Goal: Task Accomplishment & Management: Use online tool/utility

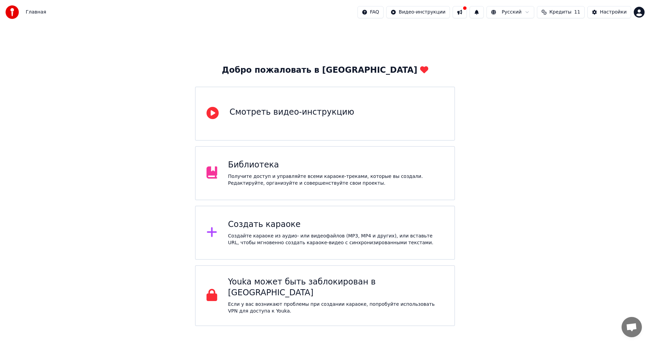
click at [265, 230] on div "Создать караоке" at bounding box center [336, 224] width 216 height 11
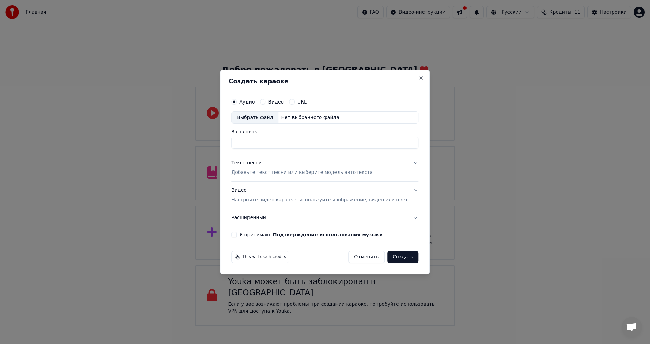
click at [296, 143] on input "Заголовок" at bounding box center [324, 143] width 187 height 12
click at [290, 117] on div "Нет выбранного файла" at bounding box center [310, 117] width 64 height 7
drag, startPoint x: 340, startPoint y: 141, endPoint x: 220, endPoint y: 142, distance: 119.2
click at [220, 142] on body "Главная FAQ Видео-инструкции Русский Кредиты 11 Настройки Добро пожаловать в Yo…" at bounding box center [325, 163] width 650 height 326
type input "**********"
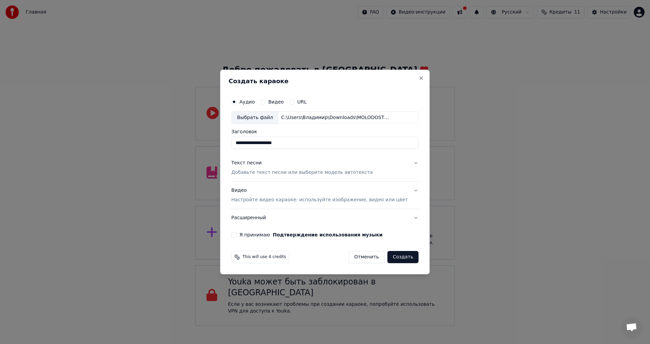
click at [267, 169] on div "Текст песни Добавьте текст песни или выберите модель автотекста" at bounding box center [302, 168] width 142 height 16
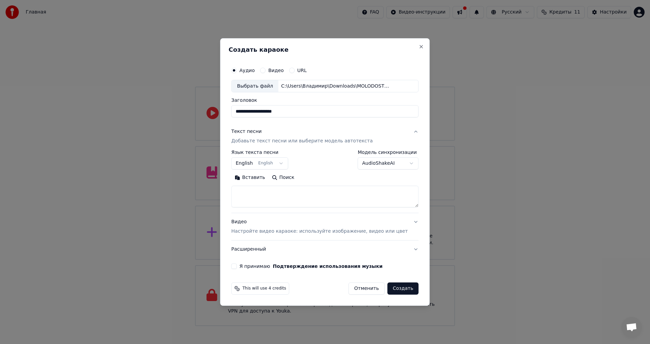
click at [258, 179] on button "Вставить" at bounding box center [249, 178] width 37 height 11
type textarea "**********"
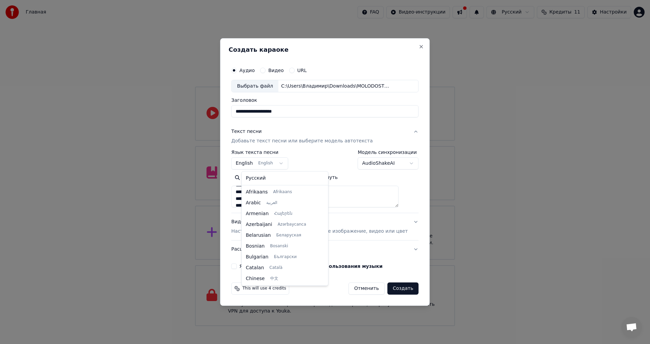
click at [285, 164] on body "Главная FAQ Видео-инструкции Русский Кредиты 11 Настройки Добро пожаловать в Yo…" at bounding box center [325, 163] width 650 height 326
select select "**"
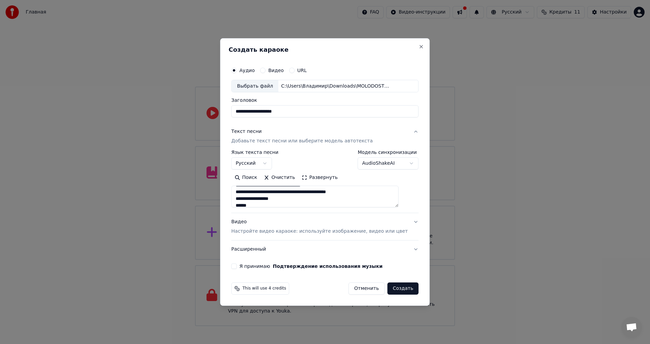
click at [291, 230] on p "Настройте видео караоке: используйте изображение, видео или цвет" at bounding box center [319, 231] width 176 height 7
type textarea "**********"
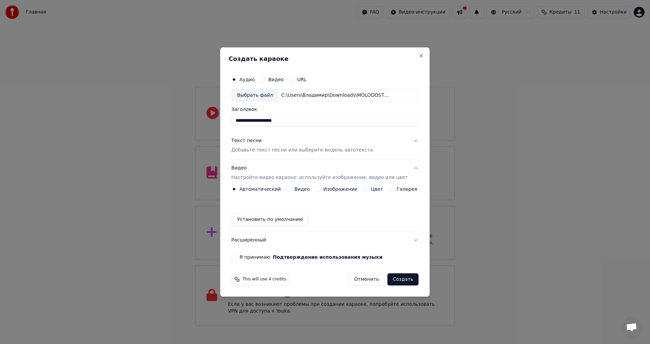
click at [328, 188] on label "Изображение" at bounding box center [340, 189] width 34 height 5
click at [321, 188] on button "Изображение" at bounding box center [317, 189] width 5 height 5
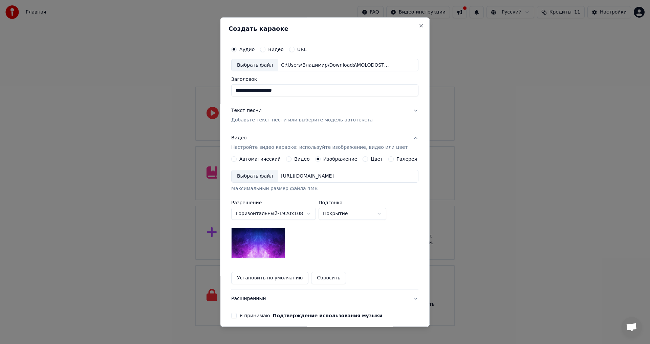
click at [274, 177] on div "Выбрать файл" at bounding box center [255, 177] width 47 height 12
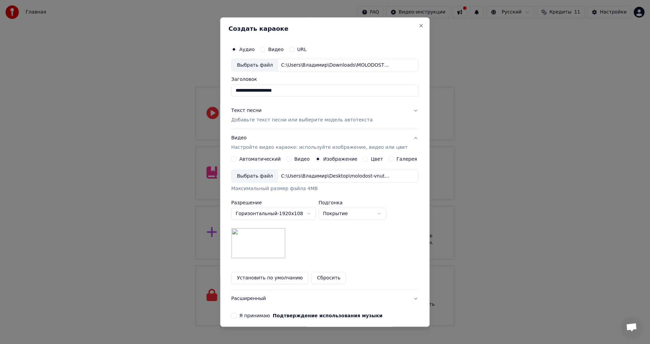
click at [247, 316] on label "Я принимаю Подтверждение использования музыки" at bounding box center [310, 316] width 143 height 5
click at [237, 316] on button "Я принимаю Подтверждение использования музыки" at bounding box center [233, 316] width 5 height 5
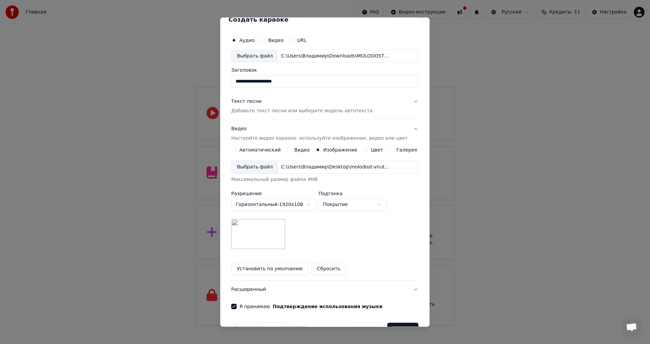
scroll to position [28, 0]
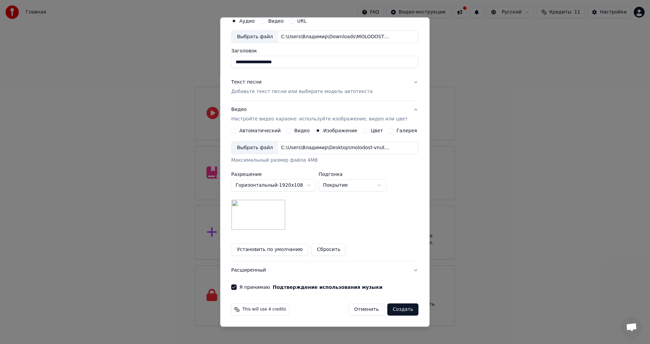
click at [400, 308] on button "Создать" at bounding box center [402, 310] width 31 height 12
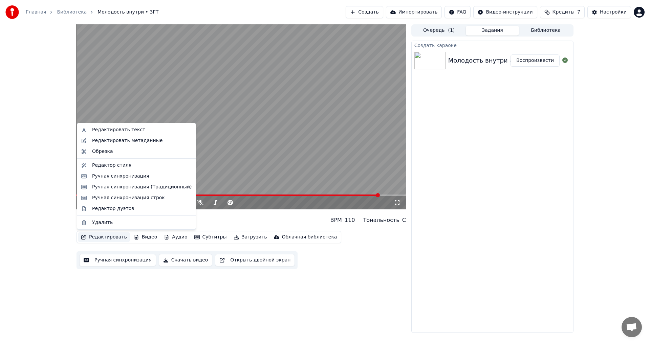
click at [97, 237] on button "Редактировать" at bounding box center [103, 237] width 51 height 9
click at [118, 131] on div "Редактировать текст" at bounding box center [118, 130] width 53 height 7
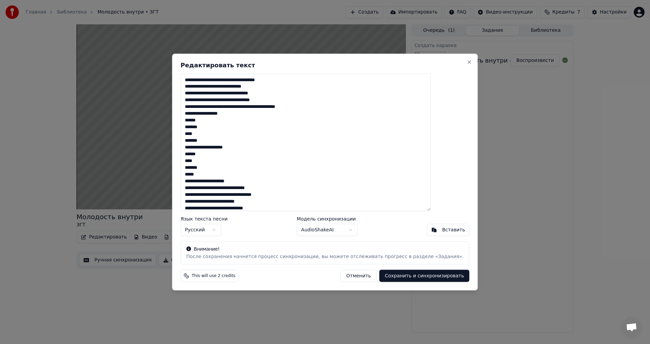
click at [341, 277] on button "Отменить" at bounding box center [359, 276] width 36 height 12
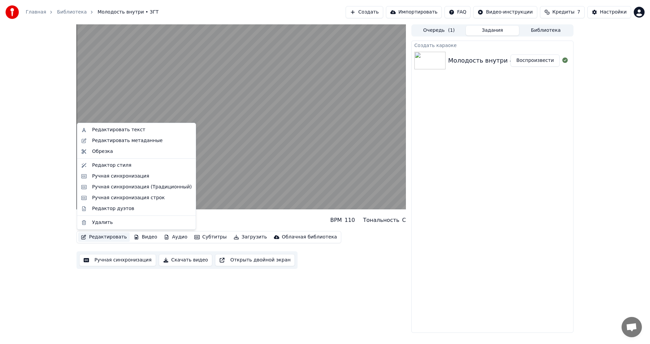
click at [112, 239] on button "Редактировать" at bounding box center [103, 237] width 51 height 9
click at [120, 167] on div "Редактор стиля" at bounding box center [111, 165] width 39 height 7
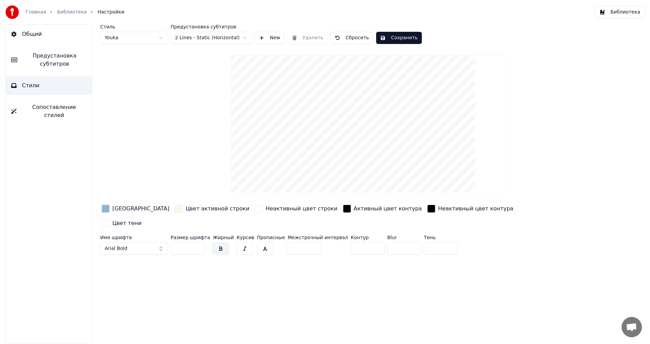
click at [175, 209] on div "button" at bounding box center [179, 209] width 8 height 8
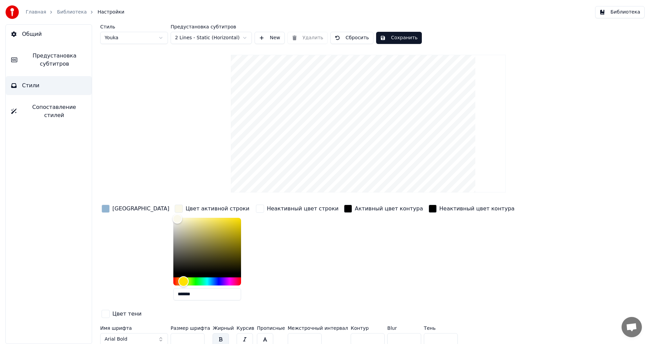
click at [187, 281] on div "Hue" at bounding box center [207, 282] width 68 height 8
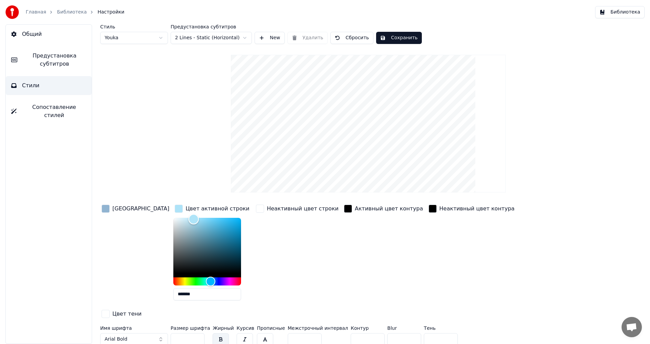
click at [173, 219] on div "Color" at bounding box center [207, 246] width 68 height 56
click at [122, 211] on div "[GEOGRAPHIC_DATA]" at bounding box center [140, 209] width 57 height 8
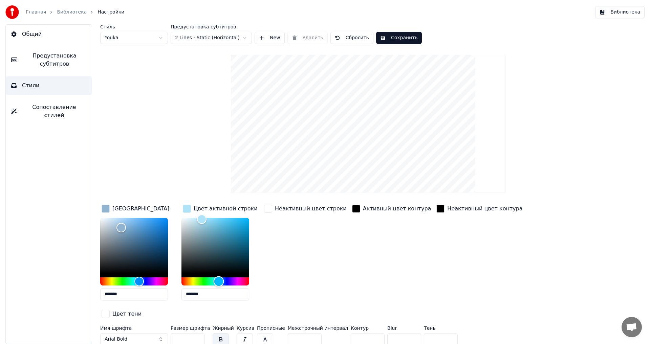
click at [241, 280] on div "Hue" at bounding box center [215, 282] width 68 height 8
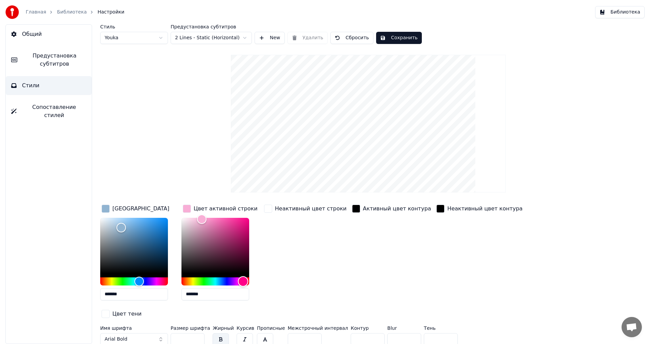
type input "*******"
drag, startPoint x: 239, startPoint y: 281, endPoint x: 240, endPoint y: 285, distance: 4.3
click at [240, 285] on div "Hue" at bounding box center [240, 281] width 10 height 10
click at [271, 249] on div "Неактивный цвет строки" at bounding box center [305, 255] width 85 height 103
drag, startPoint x: 218, startPoint y: 292, endPoint x: 179, endPoint y: 295, distance: 39.1
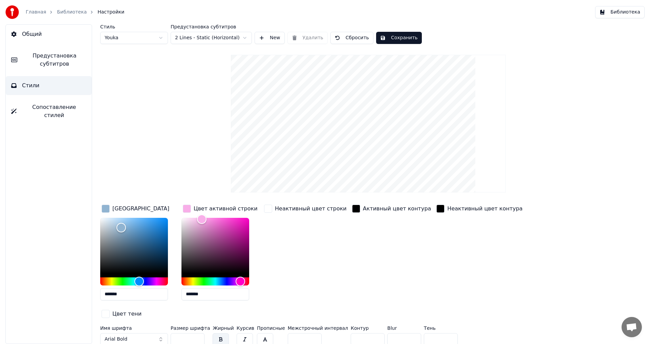
click at [179, 295] on div "Цвет заливки ******* Цвет активной строки ******* Неактивный цвет строки Активн…" at bounding box center [327, 262] width 455 height 117
click at [278, 208] on div "Неактивный цвет строки" at bounding box center [311, 209] width 72 height 8
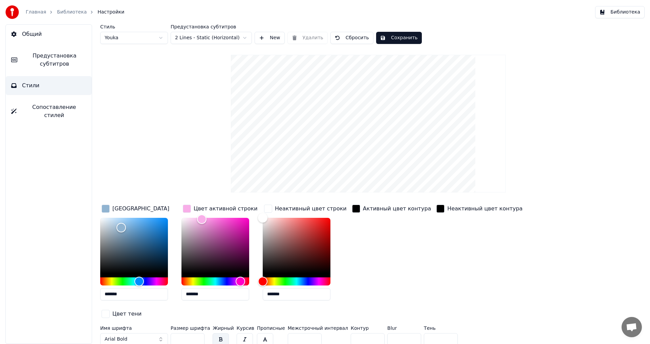
drag, startPoint x: 292, startPoint y: 296, endPoint x: 241, endPoint y: 296, distance: 50.8
click at [241, 296] on div "Цвет заливки ******* Цвет активной строки ******* Неактивный цвет строки ******…" at bounding box center [327, 262] width 455 height 117
paste input "text"
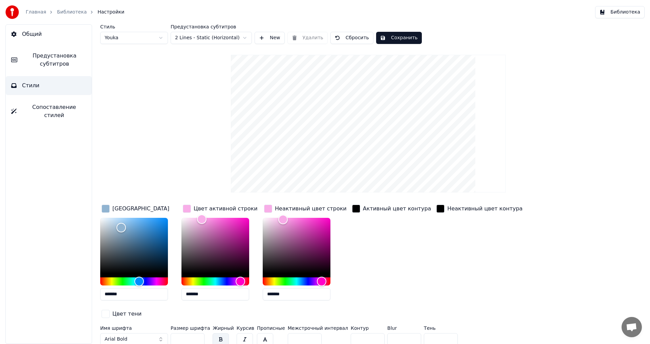
type input "*******"
click at [357, 256] on div "Активный цвет контура" at bounding box center [392, 255] width 82 height 103
click at [398, 39] on button "Сохранить" at bounding box center [399, 38] width 46 height 12
click at [383, 37] on button "Сохранить" at bounding box center [399, 38] width 46 height 12
click at [64, 13] on link "Библиотека" at bounding box center [72, 12] width 30 height 7
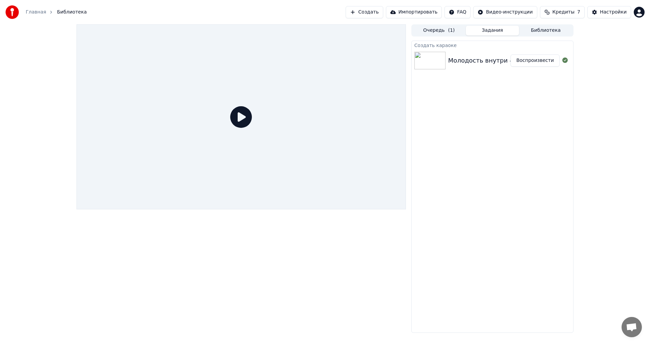
click at [437, 60] on img at bounding box center [429, 61] width 31 height 18
click at [235, 116] on icon at bounding box center [241, 117] width 22 height 22
click at [540, 61] on button "Воспроизвести" at bounding box center [535, 61] width 49 height 12
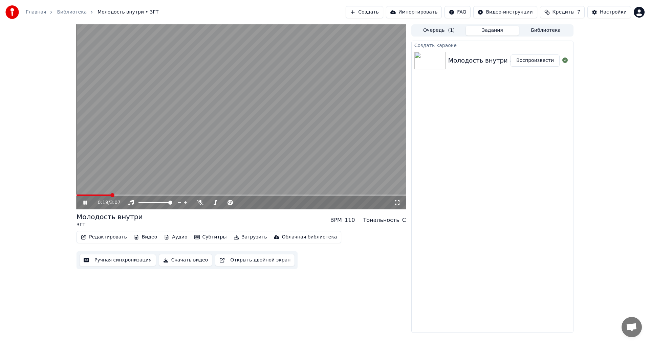
click at [99, 240] on button "Редактировать" at bounding box center [103, 237] width 51 height 9
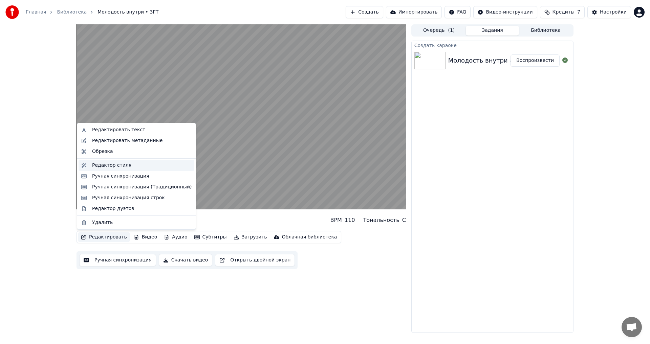
click at [123, 165] on div "Редактор стиля" at bounding box center [111, 165] width 39 height 7
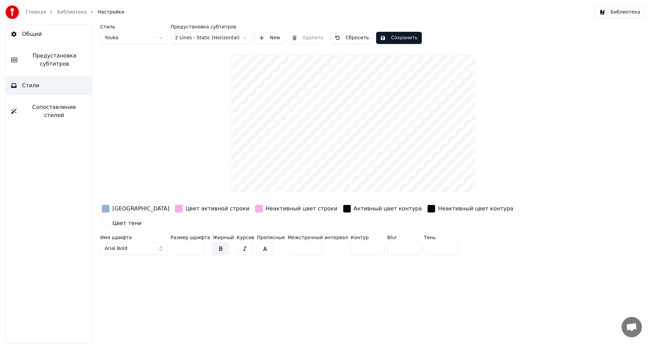
click at [201, 209] on div "Цвет активной строки" at bounding box center [218, 209] width 64 height 8
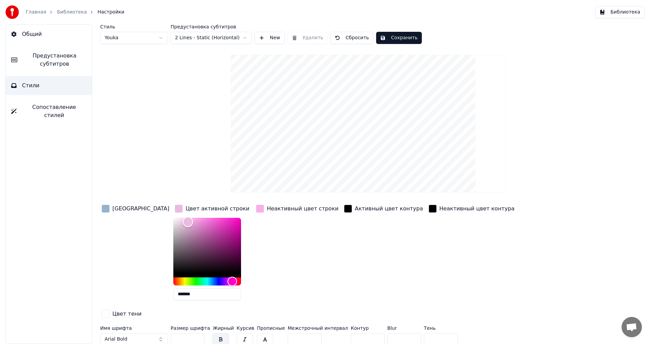
type input "*******"
drag, startPoint x: 169, startPoint y: 221, endPoint x: 165, endPoint y: 222, distance: 4.1
click at [183, 222] on div "Color" at bounding box center [188, 222] width 10 height 10
drag, startPoint x: 173, startPoint y: 296, endPoint x: 154, endPoint y: 296, distance: 19.0
click at [173, 296] on input "*******" at bounding box center [207, 294] width 68 height 12
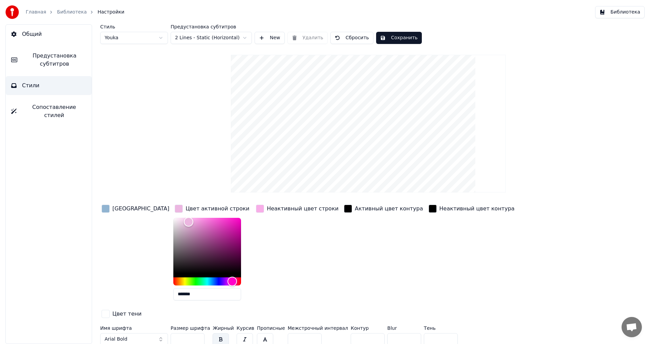
click at [267, 208] on div "Неактивный цвет строки" at bounding box center [303, 209] width 72 height 8
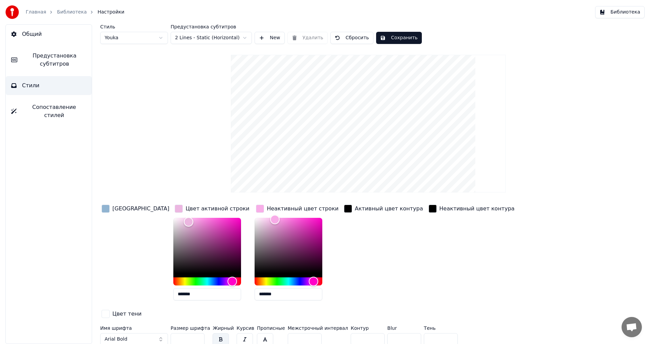
drag, startPoint x: 253, startPoint y: 295, endPoint x: 214, endPoint y: 300, distance: 39.6
click at [214, 300] on div "Цвет заливки Цвет активной строки ******* Неактивный цвет строки ******* Активн…" at bounding box center [327, 262] width 455 height 117
paste input "text"
type input "*******"
click at [382, 37] on button "Сохранить" at bounding box center [399, 38] width 46 height 12
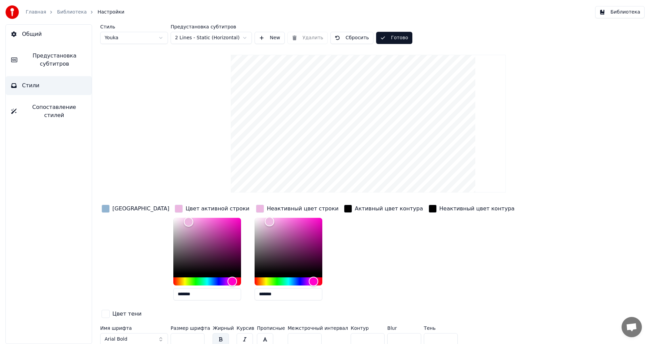
click at [61, 9] on link "Библиотека" at bounding box center [72, 12] width 30 height 7
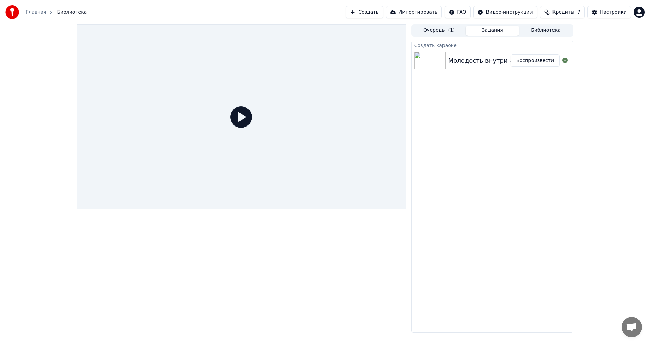
click at [499, 64] on div "Молодость внутри -ЗГТ" at bounding box center [485, 60] width 75 height 9
click at [526, 62] on button "Воспроизвести" at bounding box center [535, 61] width 49 height 12
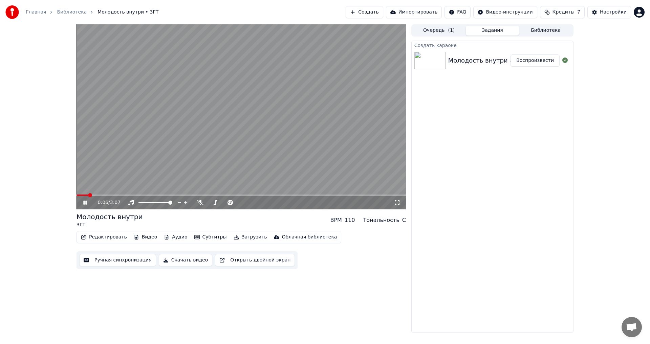
click at [313, 156] on video at bounding box center [241, 116] width 329 height 185
click at [181, 259] on button "Скачать видео" at bounding box center [186, 260] width 54 height 12
click at [383, 11] on button "Создать" at bounding box center [364, 12] width 37 height 12
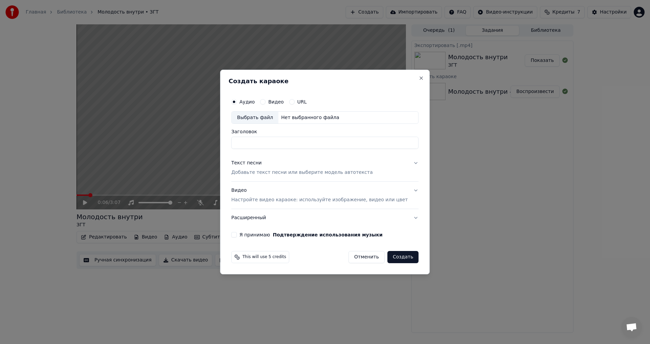
click at [278, 118] on div "Выбрать файл" at bounding box center [255, 118] width 47 height 12
click at [270, 116] on div "Выбрать файл" at bounding box center [255, 118] width 47 height 12
type input "**********"
click at [272, 173] on p "Добавьте текст песни или выберите модель автотекста" at bounding box center [302, 173] width 142 height 7
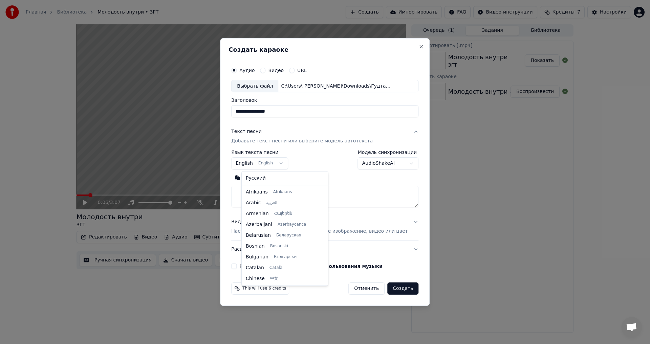
click at [282, 162] on body "**********" at bounding box center [325, 172] width 650 height 344
select select "**"
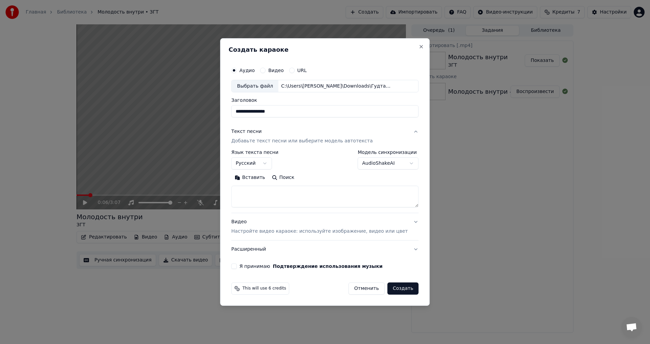
click at [257, 181] on button "Вставить" at bounding box center [249, 178] width 37 height 11
click at [277, 231] on p "Настройте видео караоке: используйте изображение, видео или цвет" at bounding box center [319, 231] width 176 height 7
type textarea "**********"
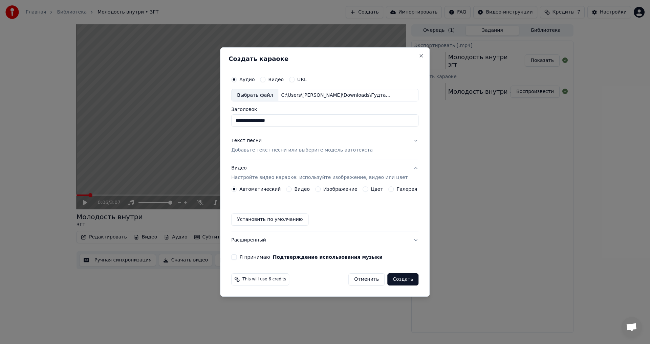
click at [330, 190] on label "Изображение" at bounding box center [340, 189] width 34 height 5
click at [321, 190] on button "Изображение" at bounding box center [317, 189] width 5 height 5
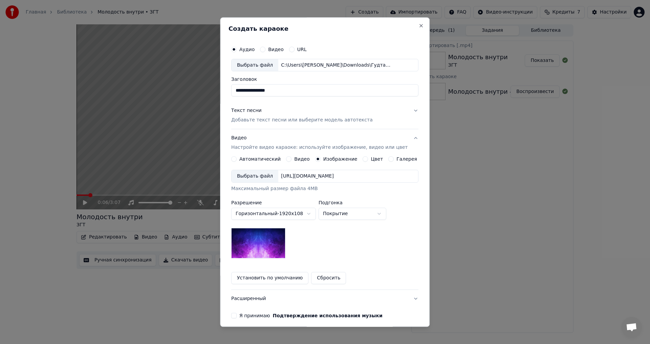
click at [268, 176] on div "Выбрать файл" at bounding box center [255, 177] width 47 height 12
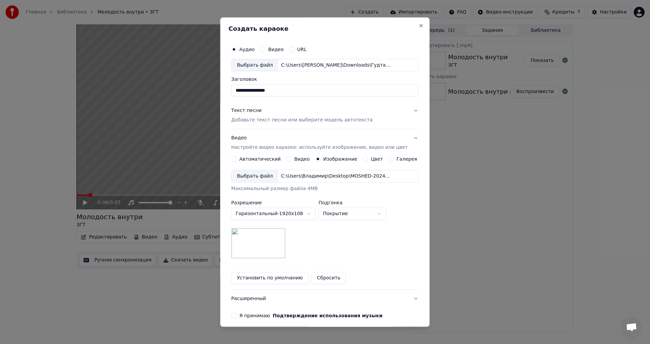
click at [243, 316] on div "Я принимаю Подтверждение использования музыки" at bounding box center [324, 316] width 187 height 5
click at [237, 315] on button "Я принимаю Подтверждение использования музыки" at bounding box center [233, 316] width 5 height 5
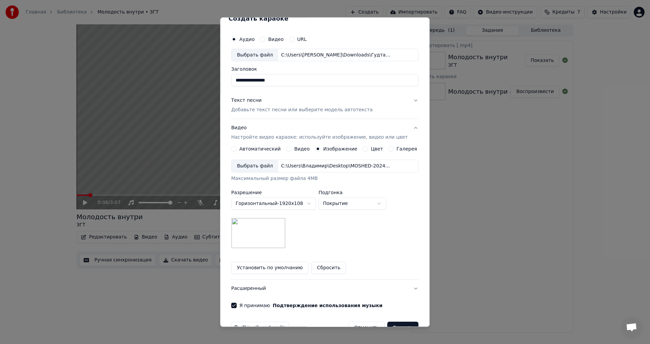
scroll to position [28, 0]
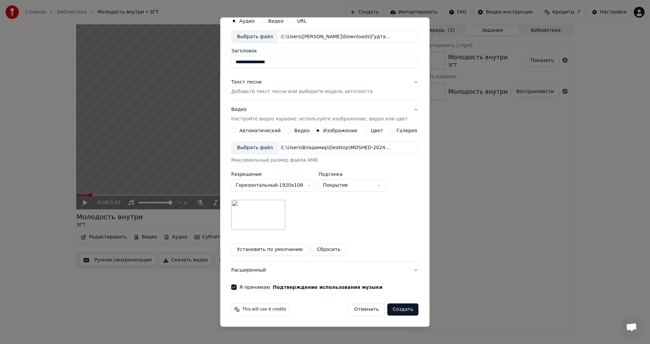
click at [393, 309] on button "Создать" at bounding box center [402, 310] width 31 height 12
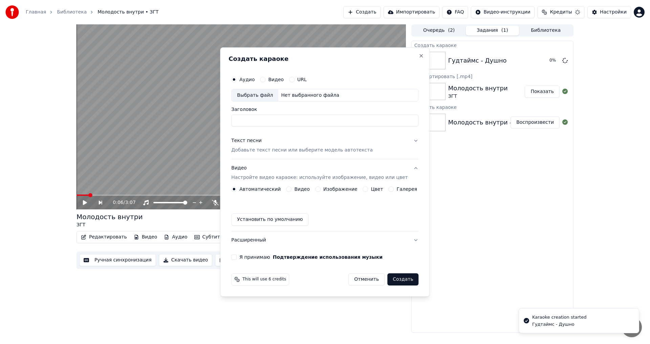
scroll to position [0, 0]
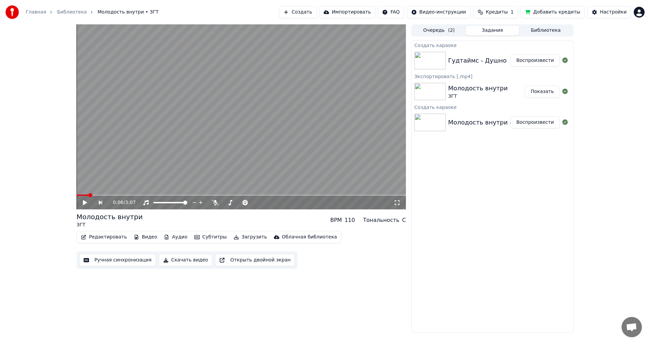
click at [438, 61] on img at bounding box center [429, 61] width 31 height 18
click at [529, 58] on button "Воспроизвести" at bounding box center [535, 61] width 49 height 12
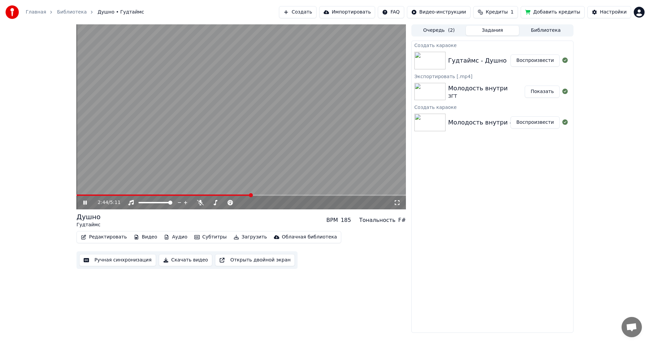
click at [84, 205] on icon at bounding box center [84, 203] width 3 height 4
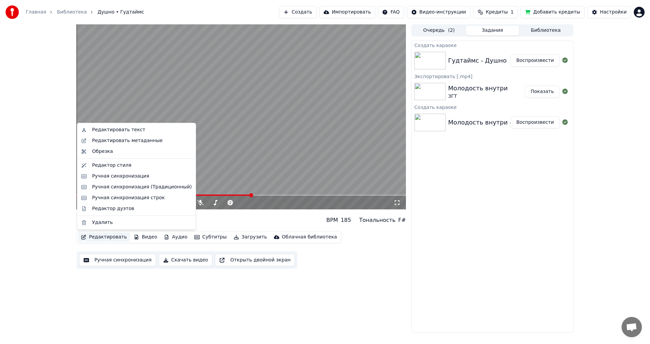
click at [106, 236] on button "Редактировать" at bounding box center [103, 237] width 51 height 9
click at [121, 165] on div "Редактор стиля" at bounding box center [111, 165] width 39 height 7
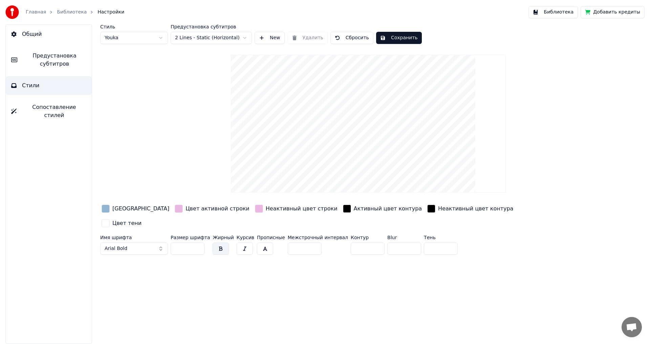
click at [59, 9] on link "Библиотека" at bounding box center [72, 12] width 30 height 7
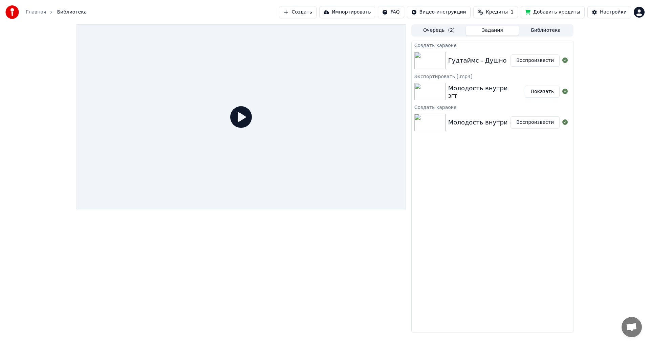
click at [487, 60] on div "Гудтаймс - Душно" at bounding box center [477, 60] width 59 height 9
click at [543, 62] on button "Воспроизвести" at bounding box center [535, 61] width 49 height 12
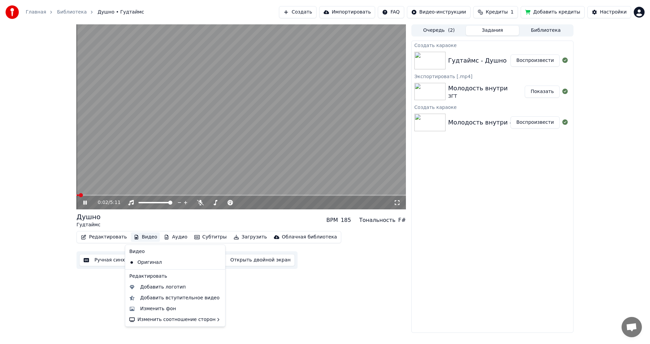
click at [134, 237] on icon "button" at bounding box center [136, 237] width 5 height 5
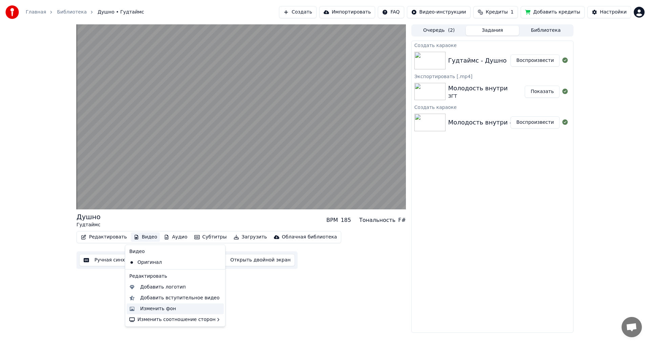
click at [174, 307] on div "Изменить фон" at bounding box center [180, 309] width 81 height 7
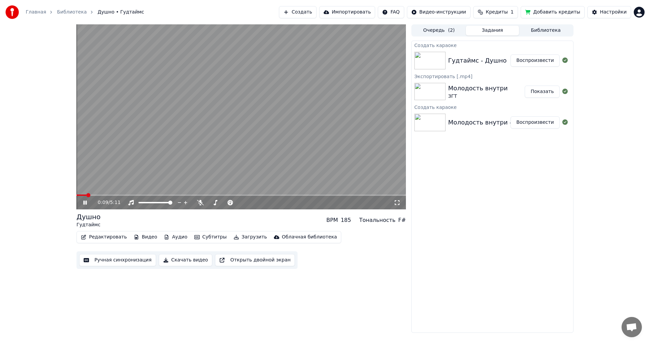
click at [184, 147] on video at bounding box center [241, 116] width 329 height 185
click at [147, 237] on button "Видео" at bounding box center [145, 237] width 29 height 9
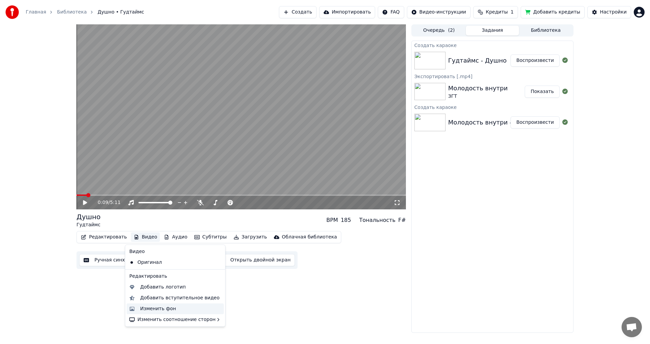
click at [157, 308] on div "Изменить фон" at bounding box center [158, 309] width 36 height 7
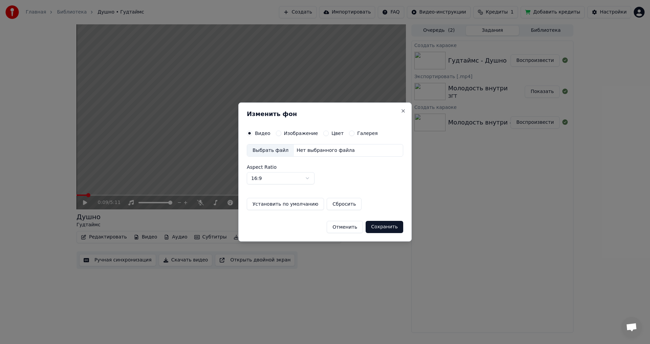
click at [281, 151] on div "Выбрать файл" at bounding box center [270, 151] width 47 height 12
click at [392, 227] on button "Сохранить" at bounding box center [385, 227] width 38 height 12
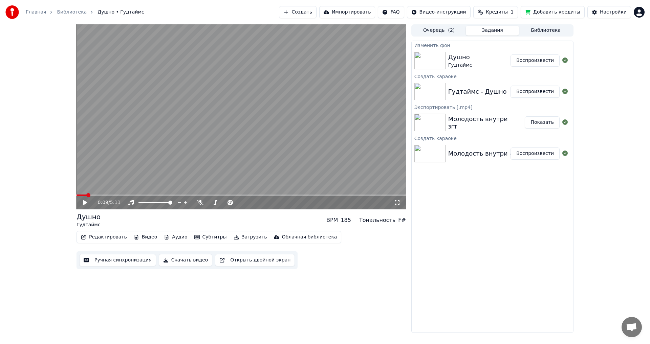
click at [531, 59] on button "Воспроизвести" at bounding box center [535, 61] width 49 height 12
click at [81, 205] on div "0:09 / 5:11" at bounding box center [241, 202] width 324 height 7
click at [84, 202] on icon at bounding box center [84, 203] width 3 height 4
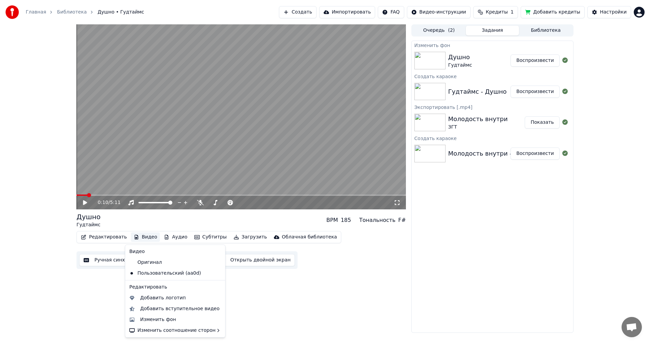
click at [146, 238] on button "Видео" at bounding box center [145, 237] width 29 height 9
click at [164, 319] on div "Изменить фон" at bounding box center [158, 320] width 36 height 7
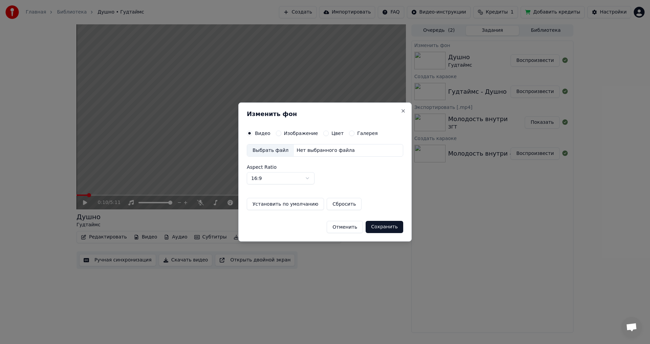
click at [319, 149] on div "Нет выбранного файла" at bounding box center [326, 150] width 64 height 7
click at [296, 178] on body "Главная Библиотека Душно • Гудтаймс Создать Импортировать FAQ Видео-инструкции…" at bounding box center [325, 172] width 650 height 344
click at [350, 226] on body "Главная Библиотека Душно • Гудтаймс Создать Импортировать FAQ Видео-инструкции…" at bounding box center [325, 172] width 650 height 344
click at [344, 225] on button "Отменить" at bounding box center [345, 227] width 36 height 12
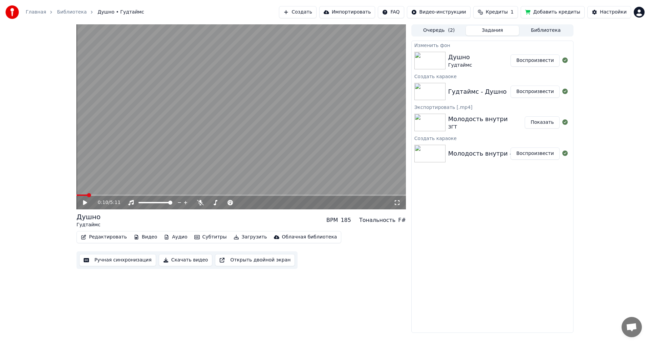
click at [86, 204] on icon at bounding box center [85, 202] width 4 height 5
click at [86, 204] on icon at bounding box center [84, 203] width 3 height 4
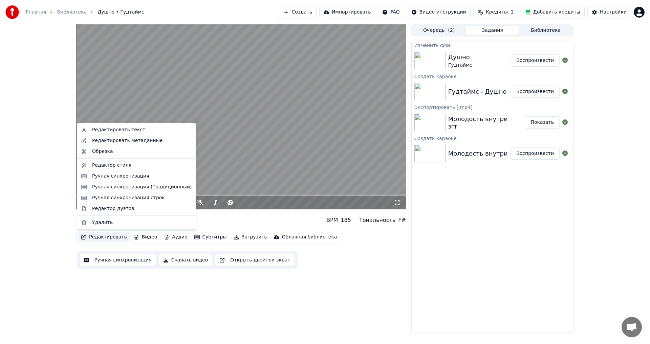
click at [112, 234] on button "Редактировать" at bounding box center [103, 237] width 51 height 9
click at [117, 133] on div "Редактировать текст" at bounding box center [118, 130] width 53 height 7
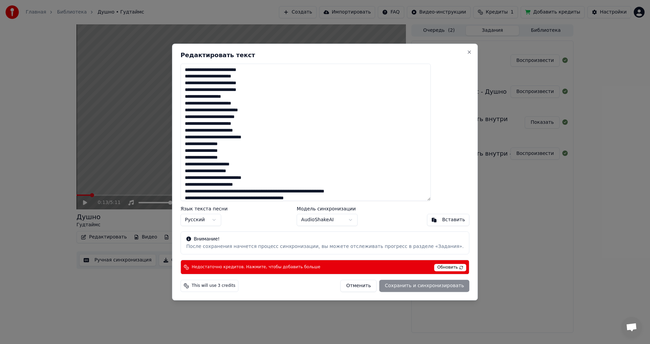
click at [342, 285] on button "Отменить" at bounding box center [359, 286] width 36 height 12
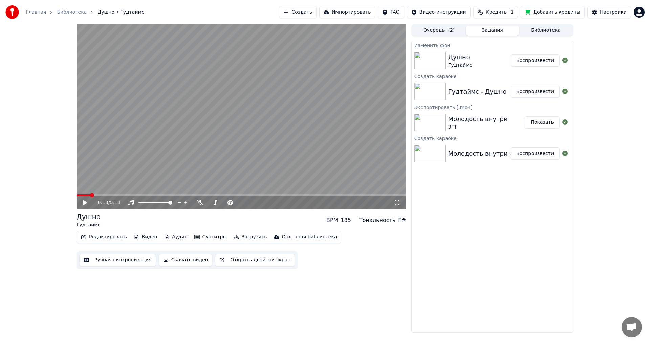
click at [112, 238] on button "Редактировать" at bounding box center [103, 237] width 51 height 9
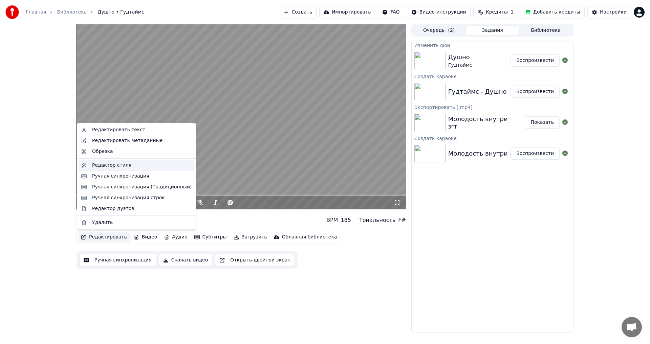
click at [124, 168] on div "Редактор стиля" at bounding box center [111, 165] width 39 height 7
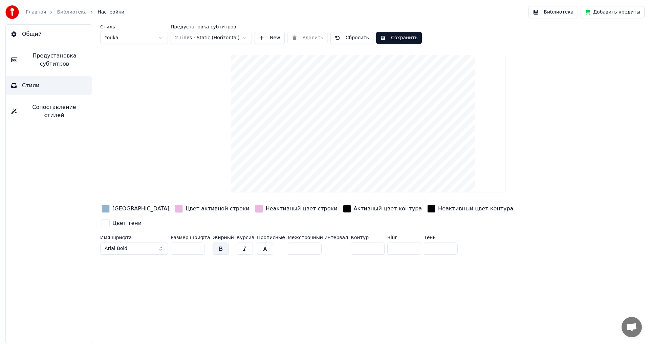
click at [128, 208] on div "[GEOGRAPHIC_DATA]" at bounding box center [140, 209] width 57 height 8
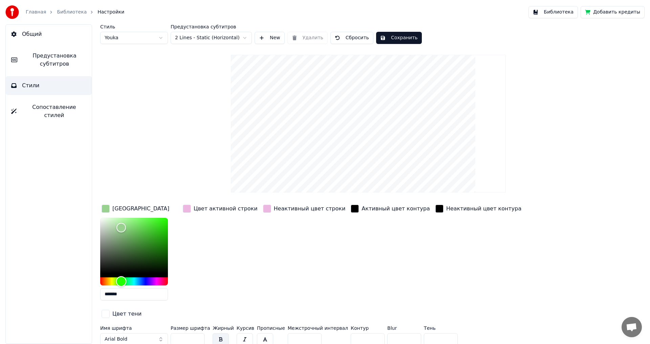
click at [121, 281] on div "Hue" at bounding box center [134, 282] width 68 height 8
drag, startPoint x: 119, startPoint y: 230, endPoint x: 120, endPoint y: 237, distance: 7.5
click at [120, 237] on div "Color" at bounding box center [119, 237] width 10 height 10
drag, startPoint x: 120, startPoint y: 237, endPoint x: 119, endPoint y: 241, distance: 3.7
click at [119, 241] on div "Color" at bounding box center [119, 240] width 10 height 10
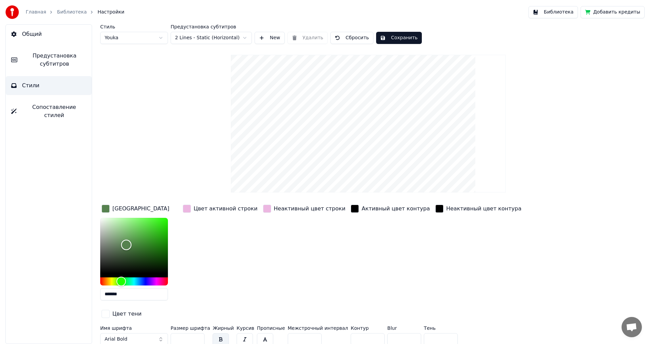
drag, startPoint x: 120, startPoint y: 241, endPoint x: 128, endPoint y: 245, distance: 9.5
click at [128, 245] on div "Color" at bounding box center [126, 245] width 10 height 10
drag, startPoint x: 129, startPoint y: 245, endPoint x: 140, endPoint y: 244, distance: 10.5
click at [140, 244] on div "Color" at bounding box center [140, 245] width 10 height 10
drag, startPoint x: 140, startPoint y: 244, endPoint x: 143, endPoint y: 239, distance: 5.6
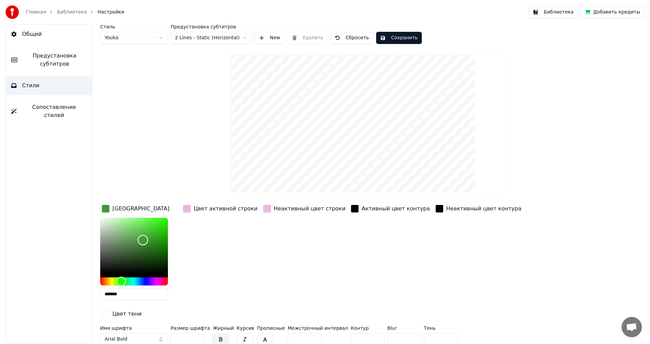
click at [143, 240] on div "Color" at bounding box center [143, 240] width 10 height 10
drag, startPoint x: 143, startPoint y: 239, endPoint x: 136, endPoint y: 237, distance: 7.8
click at [136, 237] on div "Color" at bounding box center [136, 237] width 10 height 10
drag, startPoint x: 135, startPoint y: 237, endPoint x: 132, endPoint y: 238, distance: 3.5
click at [132, 238] on div "Color" at bounding box center [132, 239] width 10 height 10
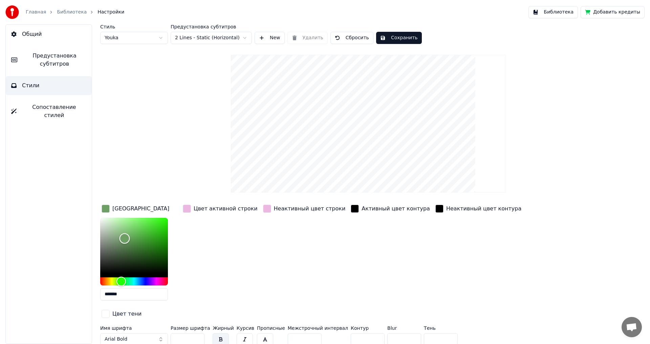
drag, startPoint x: 132, startPoint y: 238, endPoint x: 124, endPoint y: 238, distance: 8.5
click at [124, 238] on div "Color" at bounding box center [125, 239] width 10 height 10
drag, startPoint x: 124, startPoint y: 238, endPoint x: 157, endPoint y: 244, distance: 34.1
click at [157, 244] on div "Color" at bounding box center [157, 245] width 10 height 10
drag, startPoint x: 157, startPoint y: 244, endPoint x: 162, endPoint y: 247, distance: 5.2
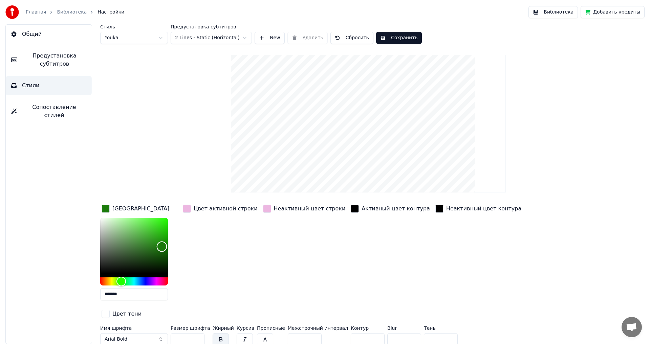
click at [162, 247] on div "Color" at bounding box center [162, 247] width 10 height 10
drag, startPoint x: 162, startPoint y: 247, endPoint x: 153, endPoint y: 248, distance: 8.6
click at [153, 248] on div "Color" at bounding box center [153, 248] width 10 height 10
drag, startPoint x: 153, startPoint y: 249, endPoint x: 149, endPoint y: 249, distance: 4.1
click at [149, 249] on div "Color" at bounding box center [149, 249] width 10 height 10
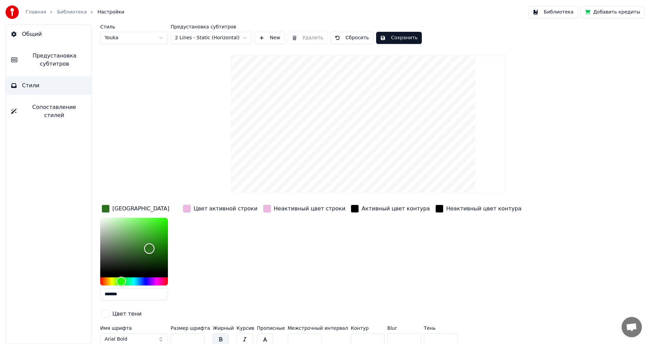
type input "*******"
drag, startPoint x: 149, startPoint y: 249, endPoint x: 146, endPoint y: 249, distance: 3.4
click at [146, 249] on div "Color" at bounding box center [146, 249] width 10 height 10
click at [212, 209] on div "Цвет активной строки" at bounding box center [226, 209] width 64 height 8
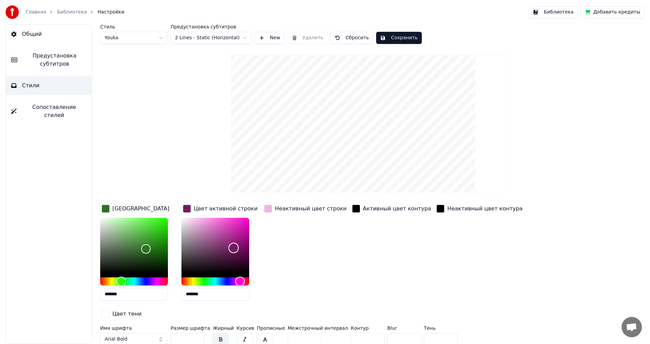
type input "*******"
drag, startPoint x: 195, startPoint y: 221, endPoint x: 234, endPoint y: 248, distance: 47.7
click at [234, 248] on div "Color" at bounding box center [234, 248] width 10 height 10
click at [288, 211] on div "Неактивный цвет строки" at bounding box center [311, 209] width 72 height 8
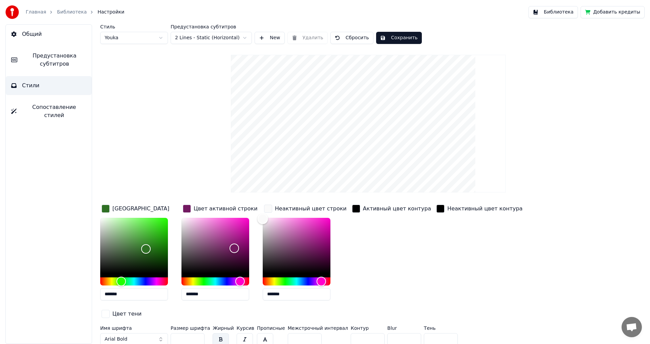
type input "*******"
drag, startPoint x: 274, startPoint y: 221, endPoint x: 260, endPoint y: 217, distance: 14.5
click at [260, 217] on div "Color" at bounding box center [263, 218] width 10 height 10
drag, startPoint x: 236, startPoint y: 245, endPoint x: 212, endPoint y: 216, distance: 38.1
click at [212, 216] on div "Color" at bounding box center [212, 218] width 10 height 10
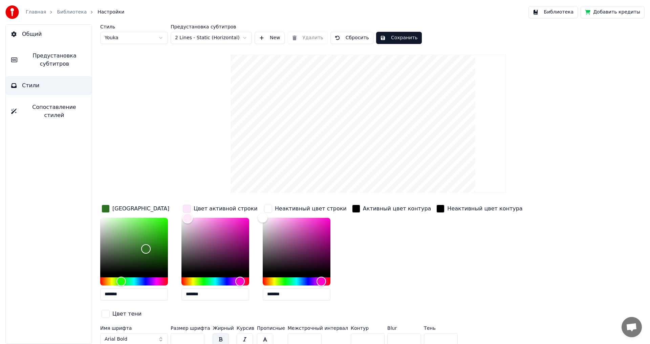
type input "*******"
drag, startPoint x: 211, startPoint y: 219, endPoint x: 187, endPoint y: 218, distance: 23.7
click at [187, 218] on div "Color" at bounding box center [188, 218] width 10 height 10
click at [398, 39] on button "Сохранить" at bounding box center [399, 38] width 46 height 12
click at [63, 12] on link "Библиотека" at bounding box center [72, 12] width 30 height 7
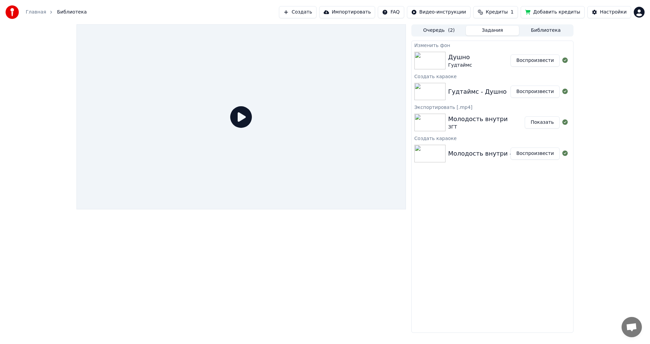
click at [553, 63] on button "Воспроизвести" at bounding box center [535, 61] width 49 height 12
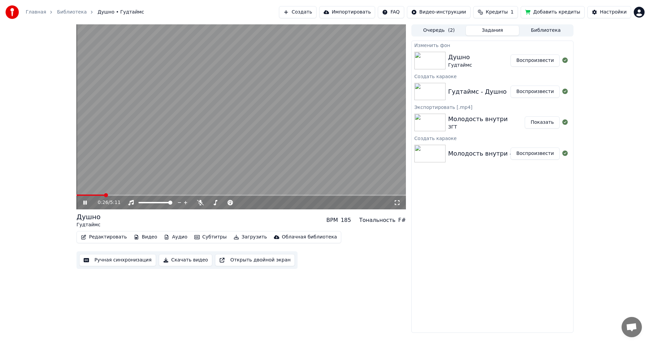
click at [230, 143] on video at bounding box center [241, 116] width 329 height 185
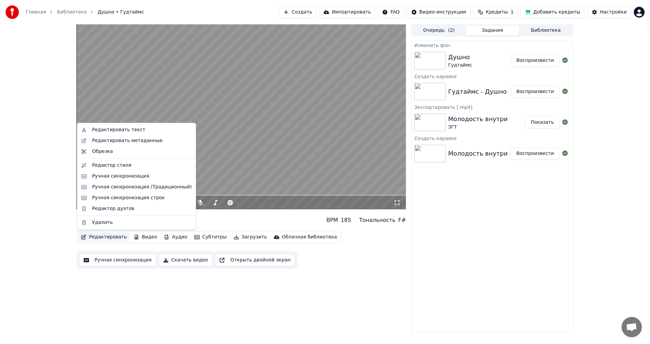
click at [104, 239] on button "Редактировать" at bounding box center [103, 237] width 51 height 9
click at [117, 166] on div "Редактор стиля" at bounding box center [111, 165] width 39 height 7
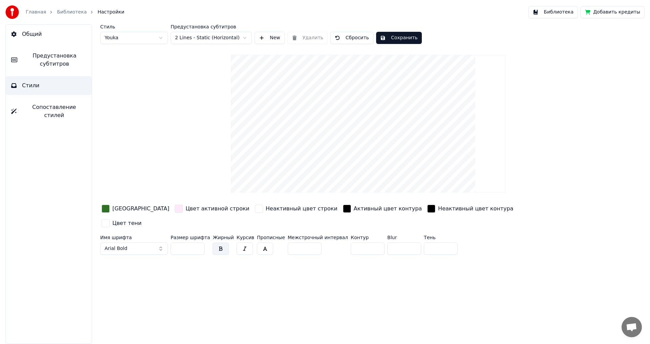
click at [266, 209] on div "Неактивный цвет строки" at bounding box center [302, 209] width 72 height 8
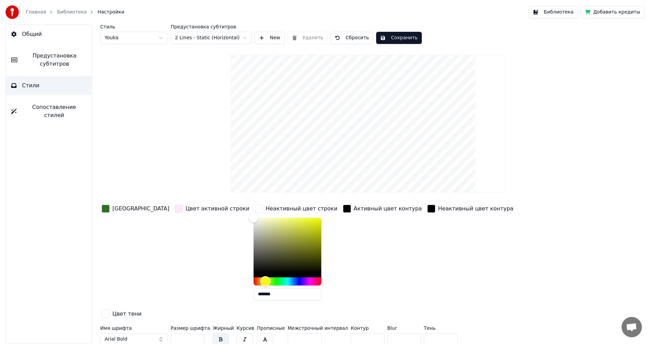
click at [254, 280] on div "Hue" at bounding box center [288, 282] width 68 height 8
type input "*******"
drag, startPoint x: 220, startPoint y: 218, endPoint x: 249, endPoint y: 219, distance: 29.1
click at [277, 219] on div "Color" at bounding box center [282, 219] width 10 height 10
drag, startPoint x: 244, startPoint y: 295, endPoint x: 223, endPoint y: 297, distance: 20.7
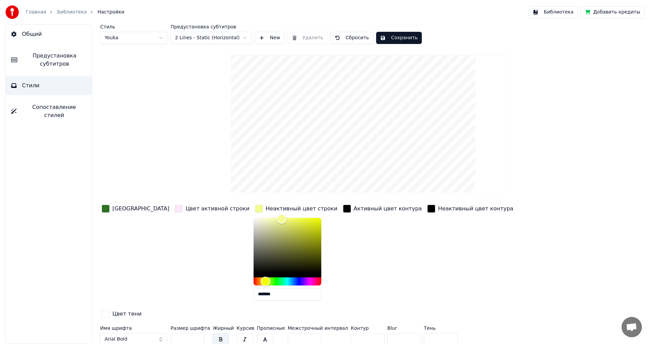
click at [254, 297] on input "*******" at bounding box center [288, 294] width 68 height 12
click at [187, 210] on div "Цвет активной строки" at bounding box center [218, 209] width 64 height 8
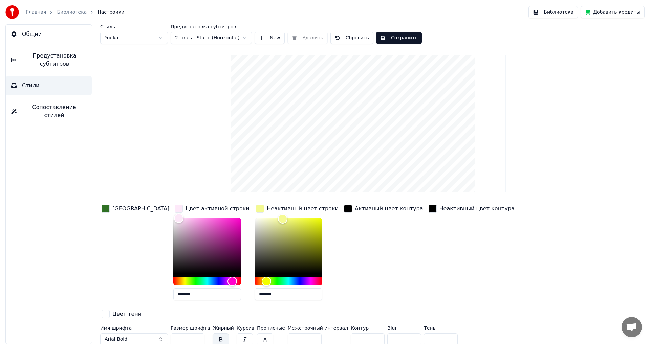
drag, startPoint x: 161, startPoint y: 295, endPoint x: 146, endPoint y: 295, distance: 14.9
click at [146, 295] on div "Цвет заливки Цвет активной строки ******* Неактивный цвет строки ******* Активн…" at bounding box center [327, 262] width 455 height 117
paste input "text"
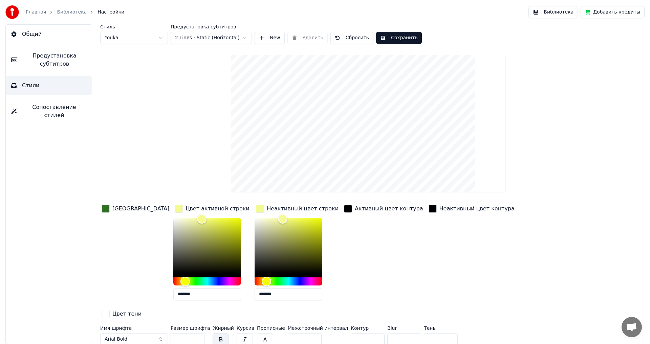
type input "*******"
click at [399, 38] on button "Сохранить" at bounding box center [399, 38] width 46 height 12
click at [73, 13] on link "Библиотека" at bounding box center [72, 12] width 30 height 7
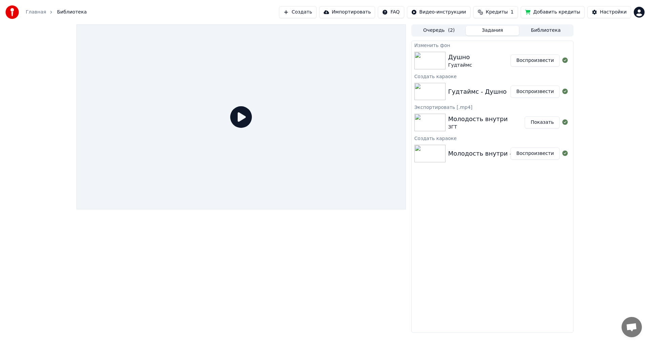
click at [531, 57] on button "Воспроизвести" at bounding box center [535, 61] width 49 height 12
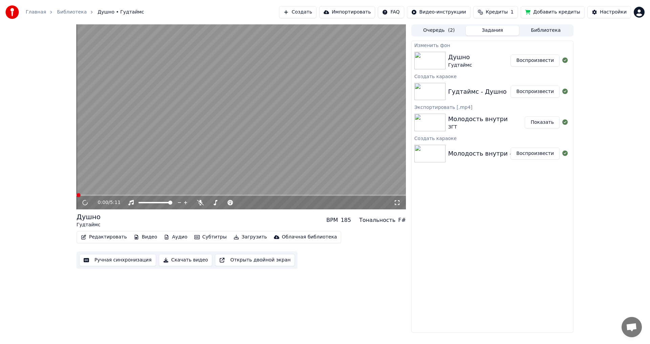
click at [531, 61] on button "Воспроизвести" at bounding box center [535, 61] width 49 height 12
click at [94, 195] on span at bounding box center [241, 195] width 329 height 1
click at [85, 204] on icon at bounding box center [85, 202] width 4 height 5
click at [83, 206] on icon at bounding box center [90, 202] width 16 height 5
click at [84, 203] on icon at bounding box center [85, 202] width 4 height 5
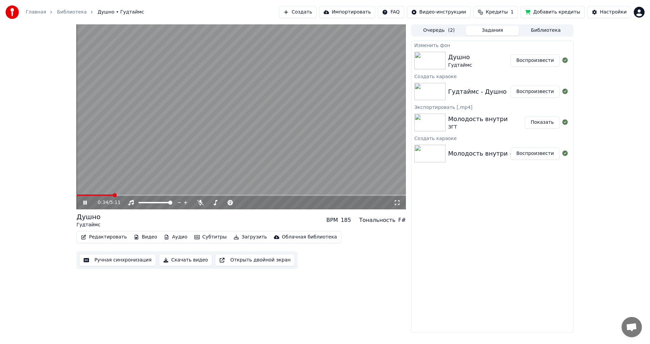
click at [85, 204] on icon at bounding box center [90, 202] width 16 height 5
click at [350, 198] on div "0:34 / 5:11" at bounding box center [241, 203] width 329 height 14
click at [350, 194] on video at bounding box center [241, 116] width 329 height 185
click at [344, 196] on span at bounding box center [241, 195] width 329 height 1
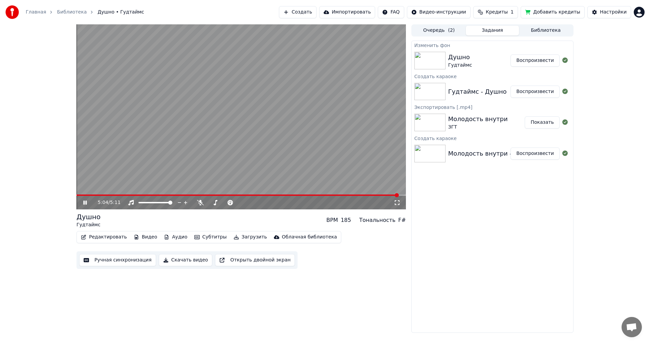
click at [188, 262] on button "Скачать видео" at bounding box center [186, 260] width 54 height 12
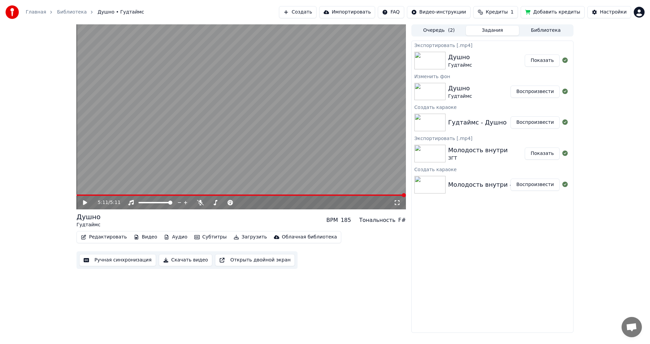
click at [86, 202] on icon at bounding box center [90, 202] width 16 height 5
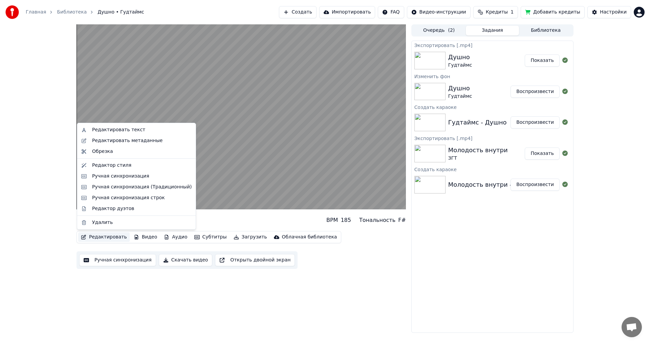
click at [108, 240] on button "Редактировать" at bounding box center [103, 237] width 51 height 9
click at [111, 167] on div "Редактор стиля" at bounding box center [111, 165] width 39 height 7
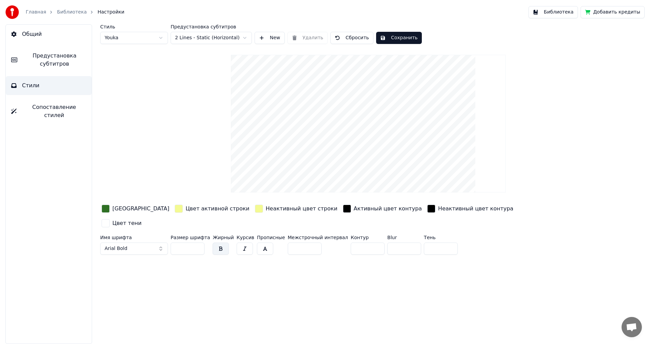
click at [65, 62] on span "Предустановка субтитров" at bounding box center [55, 60] width 64 height 16
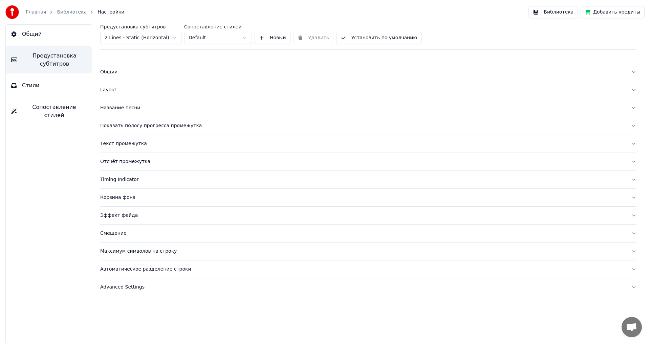
click at [115, 109] on div "Название песни" at bounding box center [363, 108] width 526 height 7
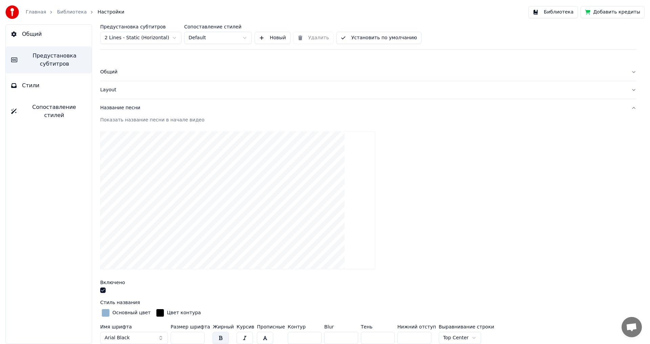
click at [123, 312] on div "Основный цвет" at bounding box center [131, 313] width 38 height 7
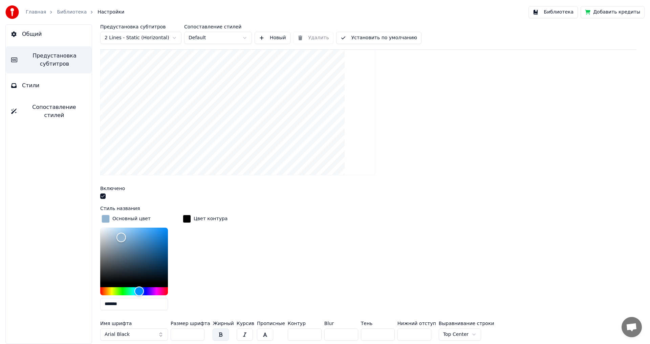
scroll to position [102, 0]
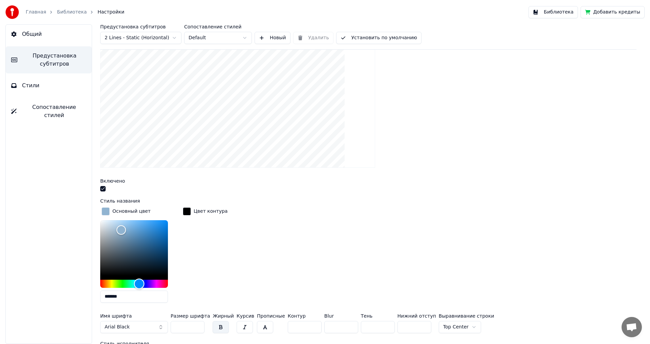
click at [154, 285] on div "Hue" at bounding box center [134, 284] width 68 height 8
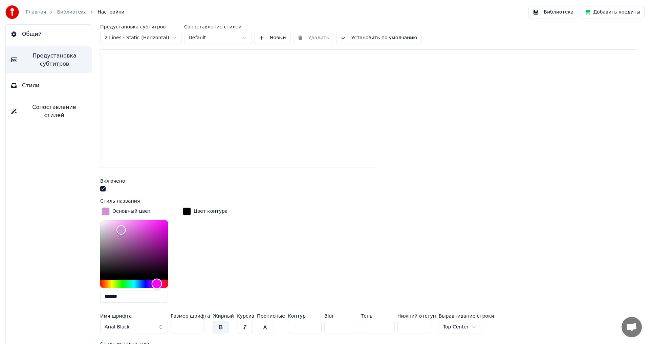
click at [157, 284] on div "Hue" at bounding box center [157, 284] width 10 height 10
drag, startPoint x: 123, startPoint y: 228, endPoint x: 139, endPoint y: 217, distance: 19.4
click at [139, 217] on div "Color" at bounding box center [139, 220] width 10 height 10
drag, startPoint x: 142, startPoint y: 221, endPoint x: 150, endPoint y: 222, distance: 8.2
click at [150, 222] on div "Color" at bounding box center [150, 223] width 10 height 10
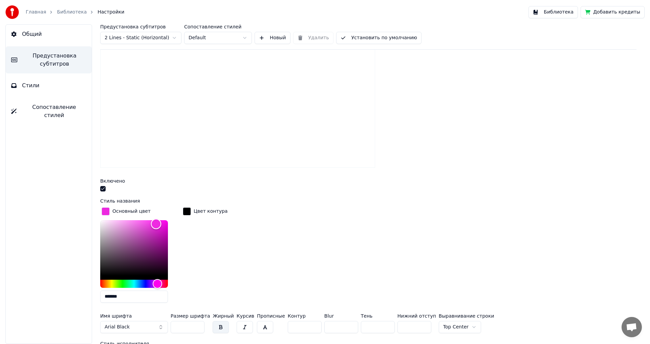
drag, startPoint x: 150, startPoint y: 223, endPoint x: 156, endPoint y: 223, distance: 5.8
click at [156, 223] on div "Color" at bounding box center [156, 224] width 10 height 10
click at [154, 281] on div "Hue" at bounding box center [155, 284] width 10 height 10
drag, startPoint x: 152, startPoint y: 221, endPoint x: 147, endPoint y: 222, distance: 5.4
click at [147, 222] on div "Color" at bounding box center [147, 222] width 10 height 10
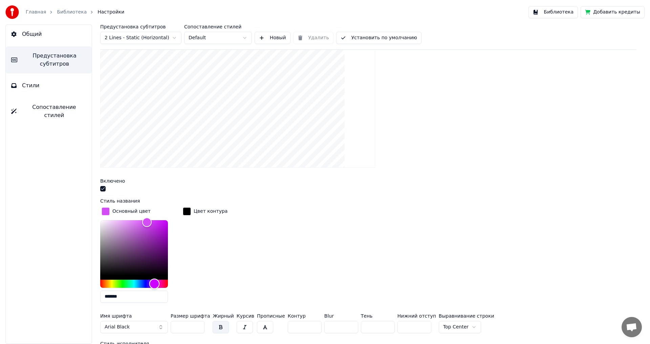
type input "*******"
click at [152, 285] on div "Hue" at bounding box center [152, 284] width 10 height 10
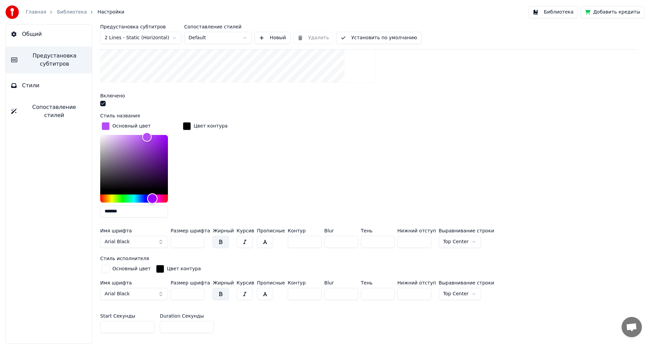
scroll to position [111, 0]
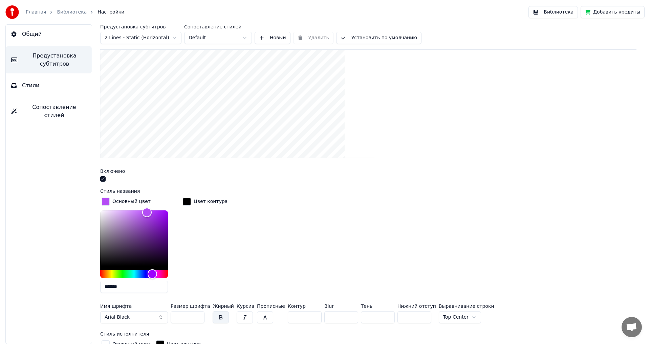
click at [51, 69] on button "Предустановка субтитров" at bounding box center [49, 59] width 86 height 27
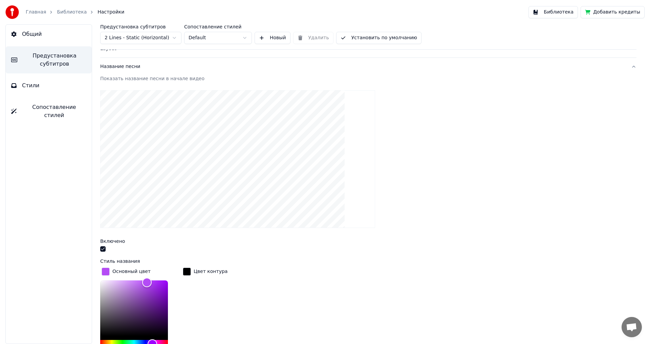
scroll to position [0, 0]
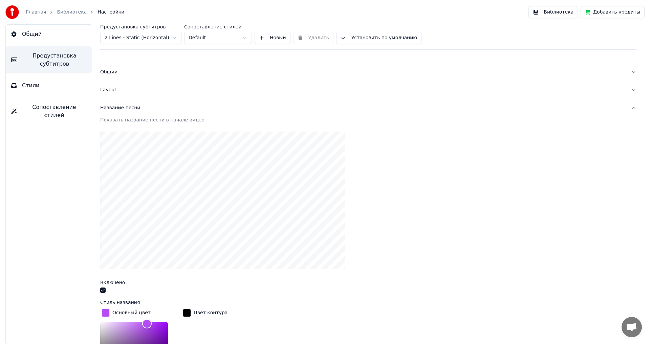
click at [117, 108] on div "Название песни" at bounding box center [363, 108] width 526 height 7
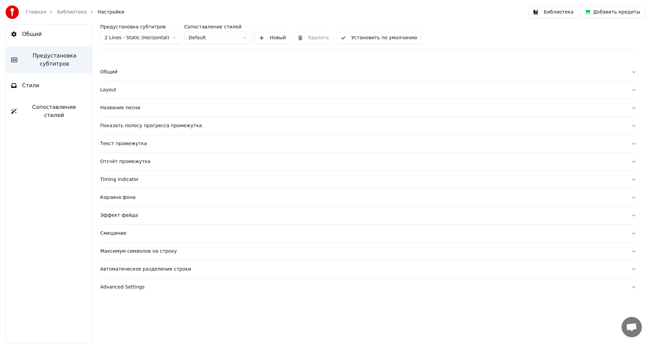
click at [112, 71] on div "Общий" at bounding box center [363, 72] width 526 height 7
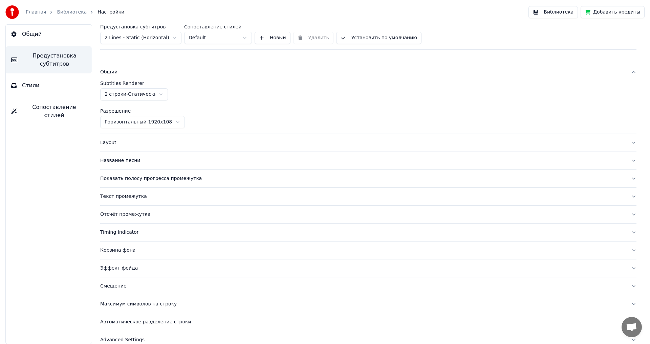
click at [112, 71] on div "Общий" at bounding box center [363, 72] width 526 height 7
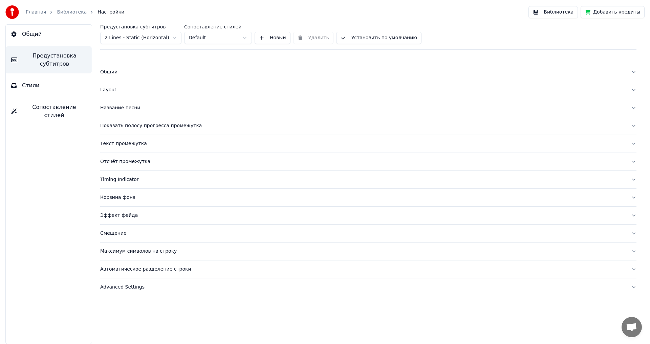
click at [113, 91] on div "Layout" at bounding box center [363, 90] width 526 height 7
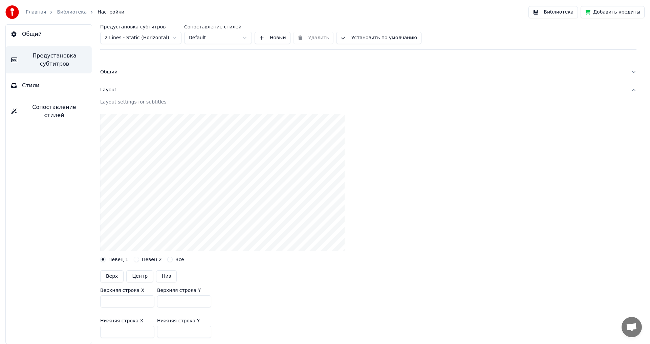
click at [113, 91] on div "Layout" at bounding box center [363, 90] width 526 height 7
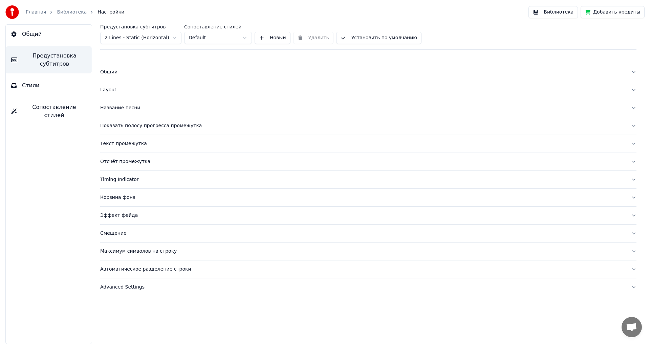
click at [120, 108] on div "Название песни" at bounding box center [363, 108] width 526 height 7
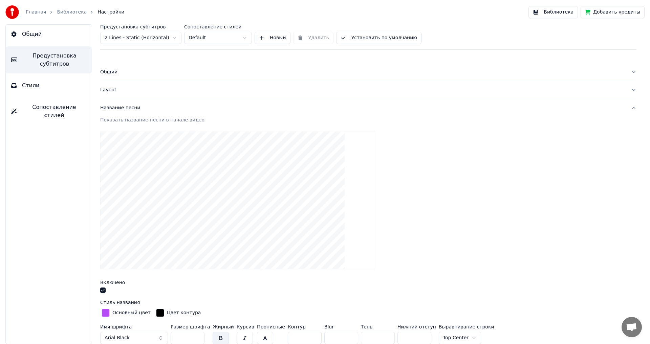
click at [120, 108] on div "Название песни" at bounding box center [363, 108] width 526 height 7
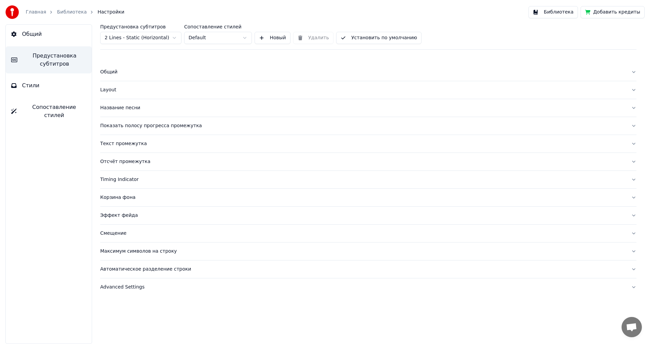
click at [66, 13] on link "Библиотека" at bounding box center [72, 12] width 30 height 7
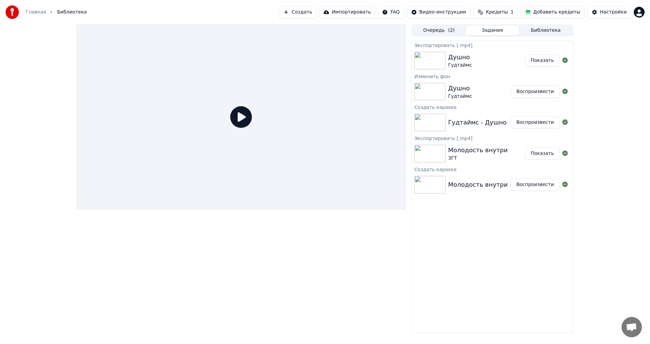
click at [547, 60] on button "Показать" at bounding box center [542, 61] width 35 height 12
click at [440, 60] on img at bounding box center [429, 61] width 31 height 18
click at [549, 61] on button "Показать" at bounding box center [542, 61] width 35 height 12
click at [521, 94] on button "Воспроизвести" at bounding box center [535, 92] width 49 height 12
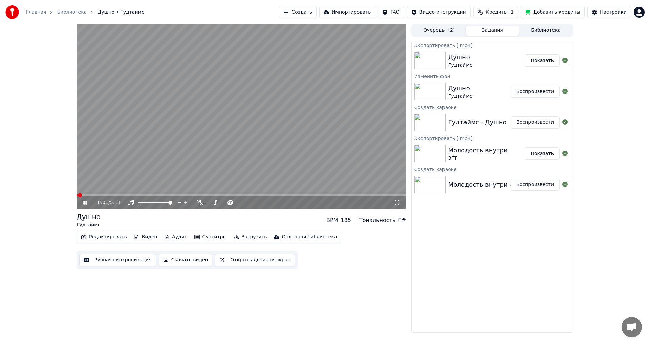
click at [107, 238] on button "Редактировать" at bounding box center [103, 237] width 51 height 9
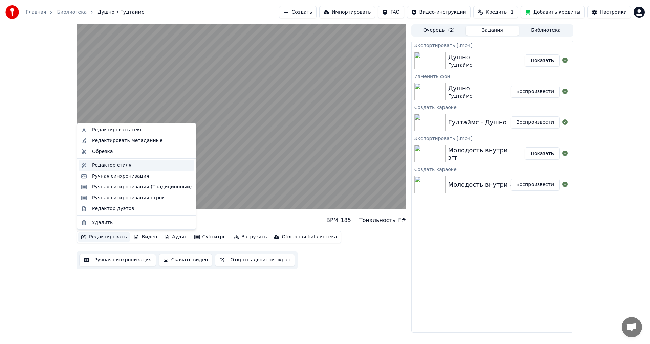
click at [104, 170] on div "Редактор стиля" at bounding box center [137, 165] width 116 height 11
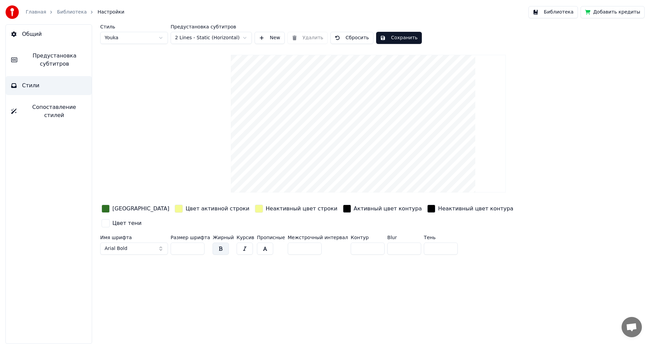
click at [63, 54] on span "Предустановка субтитров" at bounding box center [55, 60] width 64 height 16
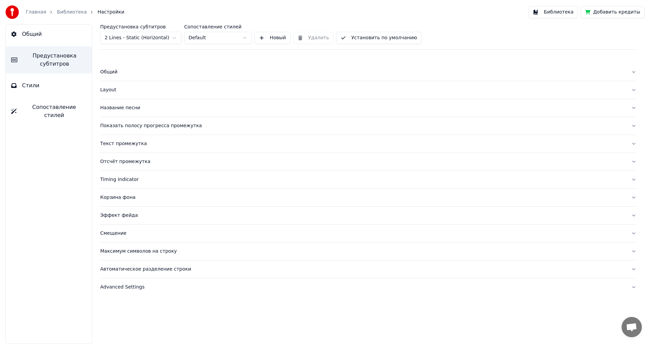
click at [116, 74] on div "Общий" at bounding box center [363, 72] width 526 height 7
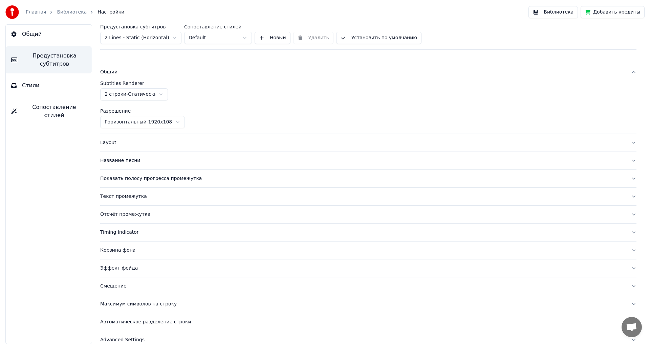
click at [116, 74] on div "Общий" at bounding box center [363, 72] width 526 height 7
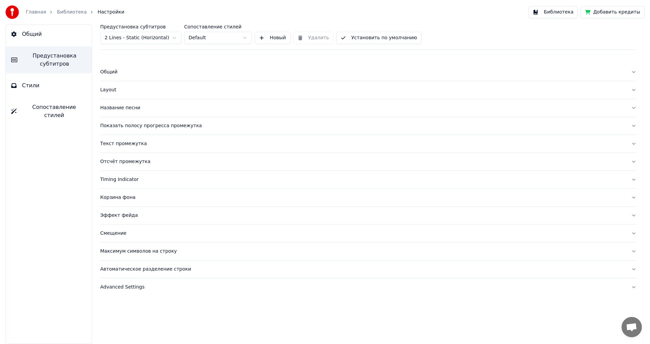
click at [46, 53] on span "Предустановка субтитров" at bounding box center [55, 60] width 64 height 16
click at [63, 13] on link "Библиотека" at bounding box center [72, 12] width 30 height 7
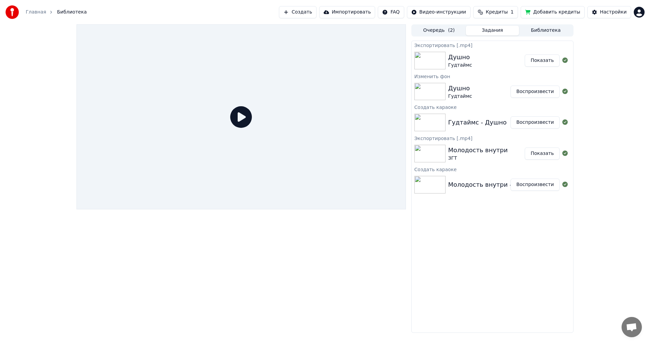
click at [497, 80] on div "Душно Гудтаймс Воспроизвести" at bounding box center [493, 91] width 162 height 23
click at [445, 33] on button "Очередь ( 2 )" at bounding box center [439, 31] width 54 height 10
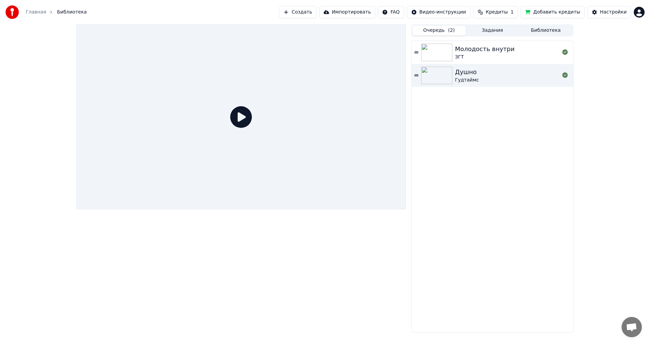
click at [489, 31] on button "Задания" at bounding box center [493, 31] width 54 height 10
